Goal: Task Accomplishment & Management: Complete application form

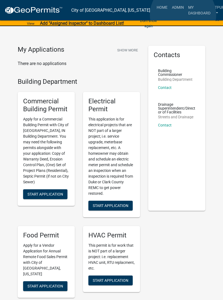
click at [186, 15] on link "My Dashboard" at bounding box center [199, 10] width 27 height 16
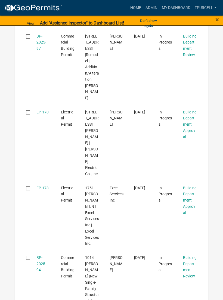
scroll to position [509, 0]
click at [150, 10] on link "Admin" at bounding box center [152, 8] width 16 height 10
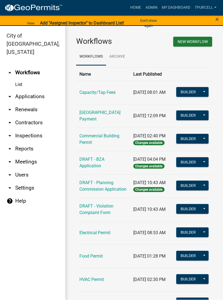
scroll to position [0, 0]
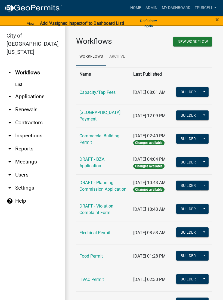
click at [22, 79] on link "List" at bounding box center [32, 84] width 65 height 11
click at [36, 90] on link "arrow_drop_down Applications" at bounding box center [32, 96] width 65 height 13
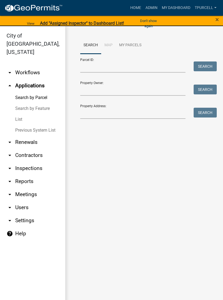
click at [22, 114] on link "List" at bounding box center [32, 119] width 65 height 11
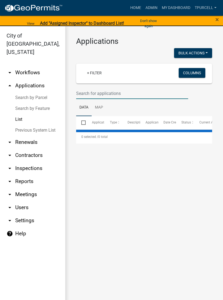
click at [101, 93] on input "text" at bounding box center [132, 93] width 112 height 11
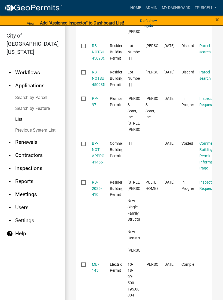
scroll to position [142, 0]
type input "145"
click at [94, 108] on link "PP-97" at bounding box center [95, 102] width 6 height 11
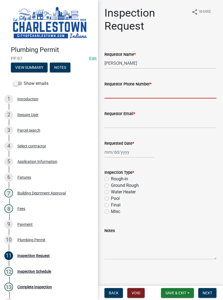
click at [137, 90] on input "Requestor Phone Number *" at bounding box center [161, 92] width 112 height 11
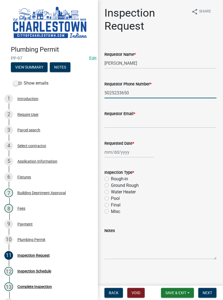
type input "5025233650"
click at [133, 118] on input "Requestor Email *" at bounding box center [161, 122] width 112 height 11
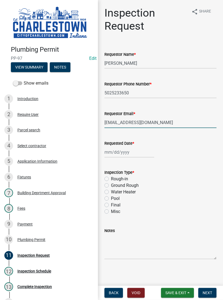
type input "[EMAIL_ADDRESS][DOMAIN_NAME]"
click at [125, 149] on div at bounding box center [130, 152] width 50 height 11
select select "8"
select select "2025"
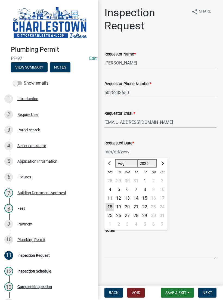
click at [110, 208] on div "18" at bounding box center [110, 207] width 9 height 9
type input "[DATE]"
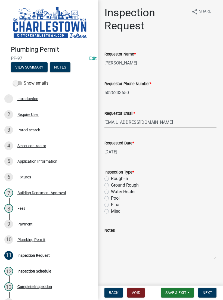
click at [111, 177] on label "Rough-in" at bounding box center [119, 179] width 17 height 7
click at [111, 177] on input "Rough-in" at bounding box center [113, 178] width 4 height 4
radio input "true"
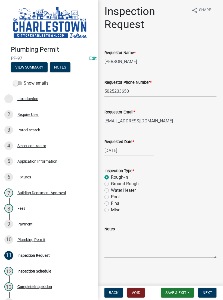
scroll to position [1, 0]
click at [210, 289] on button "Next" at bounding box center [208, 294] width 18 height 10
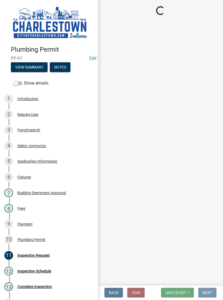
scroll to position [0, 0]
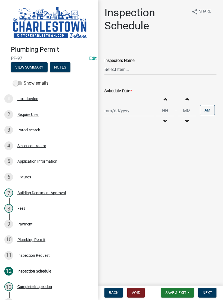
click at [125, 71] on select "Select Item... [PERSON_NAME] ([PERSON_NAME]) [PERSON_NAME] ([PERSON_NAME]) [PER…" at bounding box center [161, 69] width 112 height 11
select select "63e5a778-15f7-4a13-aba2-a6e5541a0fb3"
click at [122, 113] on div at bounding box center [130, 111] width 50 height 11
select select "8"
select select "2025"
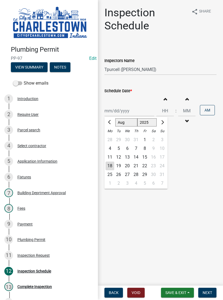
click at [111, 163] on div "18" at bounding box center [110, 166] width 9 height 9
type input "[DATE]"
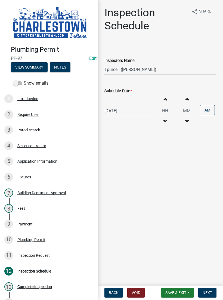
click at [207, 290] on button "Next" at bounding box center [208, 294] width 18 height 10
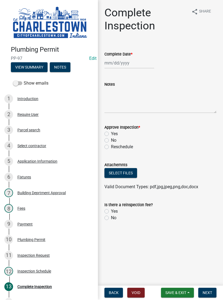
click at [111, 132] on label "Yes" at bounding box center [114, 134] width 7 height 7
click at [111, 132] on input "Yes" at bounding box center [113, 133] width 4 height 4
radio input "true"
click at [125, 171] on button "Select files" at bounding box center [121, 174] width 33 height 10
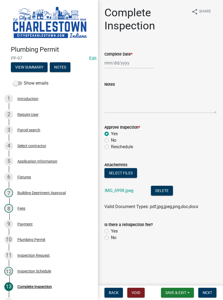
click at [178, 292] on span "Save & Exit" at bounding box center [176, 293] width 21 height 4
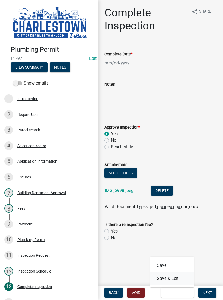
click at [173, 280] on button "Save & Exit" at bounding box center [173, 279] width 44 height 13
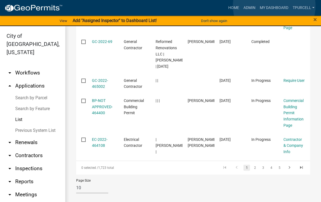
click at [223, 6] on link "My Dashboard" at bounding box center [274, 8] width 33 height 10
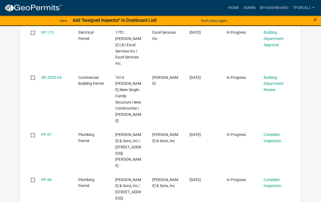
scroll to position [473, 0]
click at [47, 178] on link "PP-96" at bounding box center [46, 180] width 10 height 4
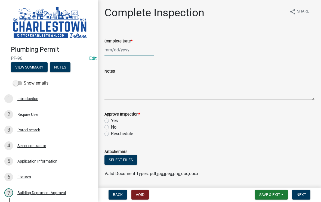
click at [125, 48] on div at bounding box center [130, 50] width 50 height 11
select select "8"
select select "2025"
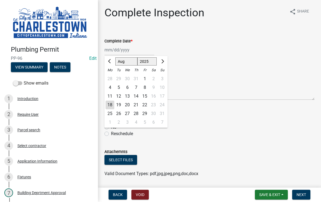
click at [113, 105] on div "18" at bounding box center [110, 105] width 9 height 9
type input "[DATE]"
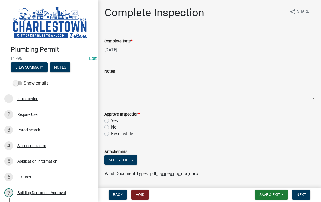
click at [132, 82] on textarea "Notes" at bounding box center [210, 88] width 210 height 26
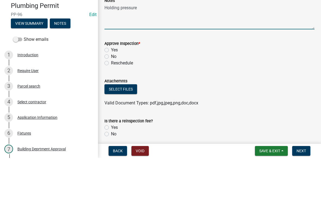
scroll to position [28, 0]
type textarea "Holding pressure"
click at [110, 90] on div "Yes" at bounding box center [210, 93] width 210 height 7
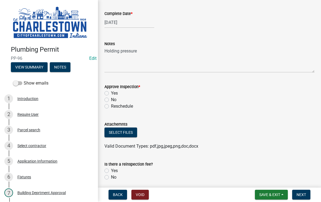
click at [111, 91] on label "Yes" at bounding box center [114, 93] width 7 height 7
click at [111, 91] on input "Yes" at bounding box center [113, 92] width 4 height 4
radio input "true"
click at [122, 130] on button "Select files" at bounding box center [121, 133] width 33 height 10
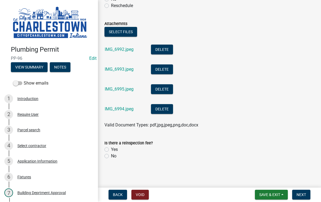
scroll to position [128, 0]
click at [223, 194] on span "Next" at bounding box center [302, 195] width 10 height 4
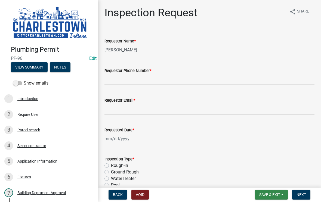
click at [223, 193] on span "Save & Exit" at bounding box center [270, 195] width 21 height 4
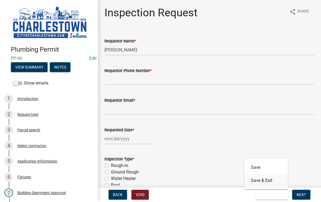
click at [223, 179] on button "Save & Exit" at bounding box center [267, 181] width 44 height 13
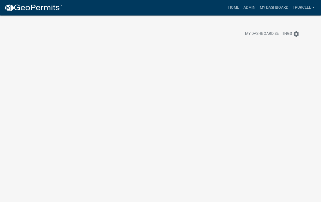
scroll to position [0, 0]
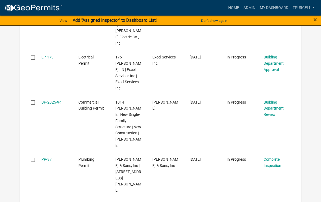
scroll to position [449, 0]
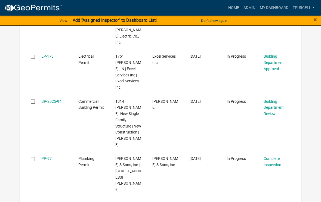
click at [48, 157] on link "PP-97" at bounding box center [46, 159] width 10 height 4
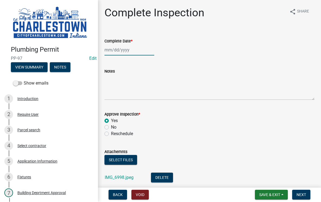
click at [127, 51] on div at bounding box center [130, 50] width 50 height 11
select select "8"
select select "2025"
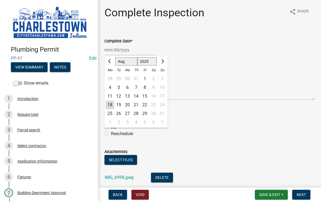
click at [112, 102] on div "18" at bounding box center [110, 105] width 9 height 9
type input "[DATE]"
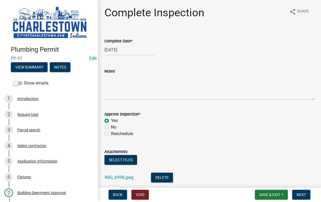
click at [125, 159] on button "Select files" at bounding box center [121, 161] width 33 height 10
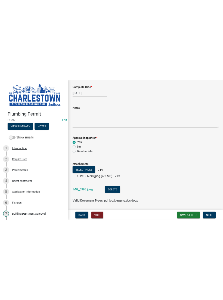
scroll to position [35, 0]
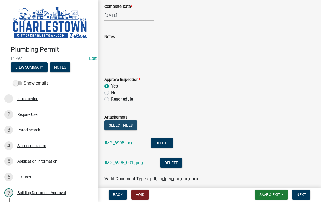
click at [123, 124] on button "Select files" at bounding box center [121, 126] width 33 height 10
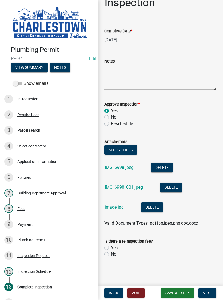
scroll to position [23, 0]
click at [209, 291] on span "Next" at bounding box center [208, 293] width 10 height 4
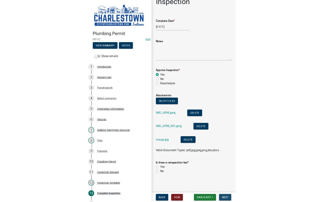
scroll to position [0, 0]
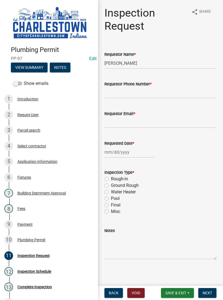
click at [180, 292] on span "Save & Exit" at bounding box center [176, 293] width 21 height 4
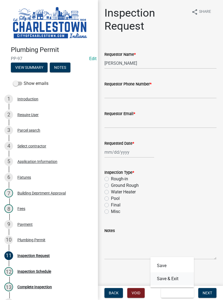
click at [170, 280] on button "Save & Exit" at bounding box center [173, 279] width 44 height 13
